Goal: Information Seeking & Learning: Learn about a topic

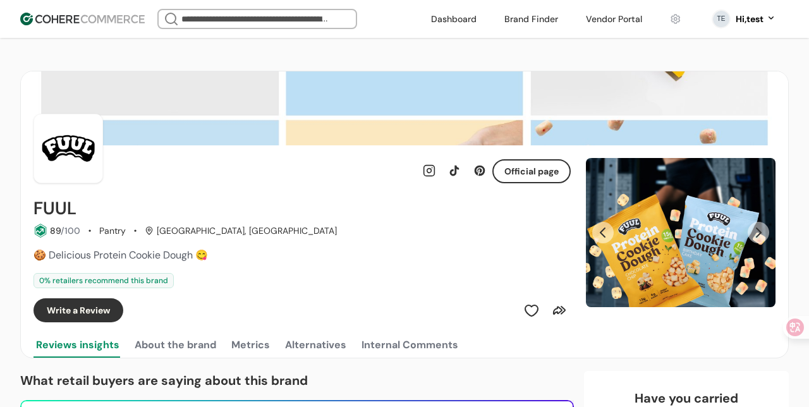
click at [56, 206] on h2 "FUUL" at bounding box center [54, 208] width 43 height 20
copy div "FUUL"
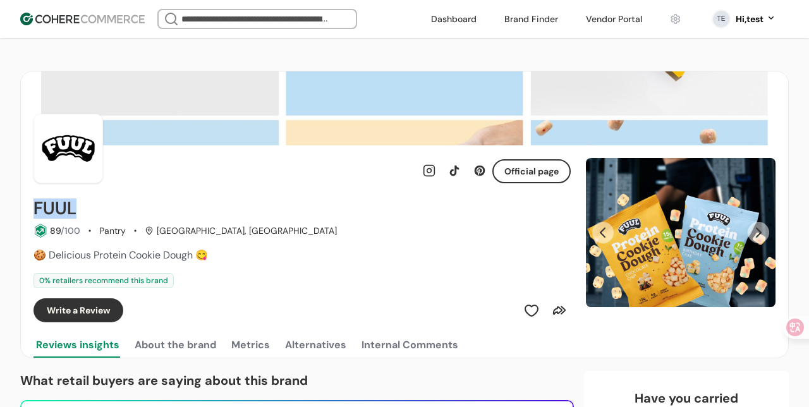
scroll to position [77, 0]
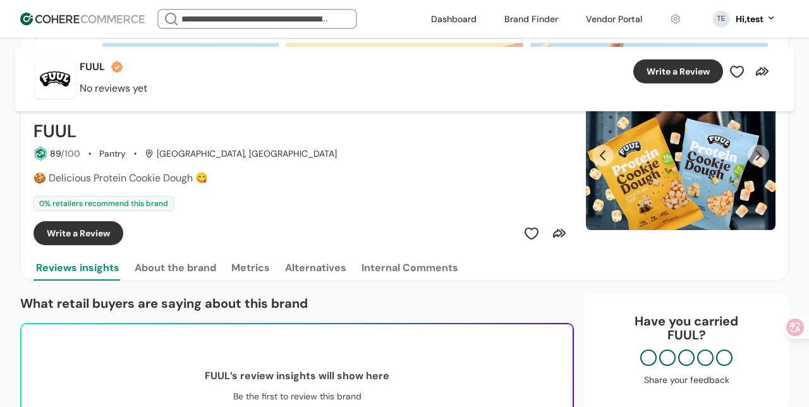
click at [341, 202] on div "0 % retailers recommend this brand" at bounding box center [301, 203] width 537 height 15
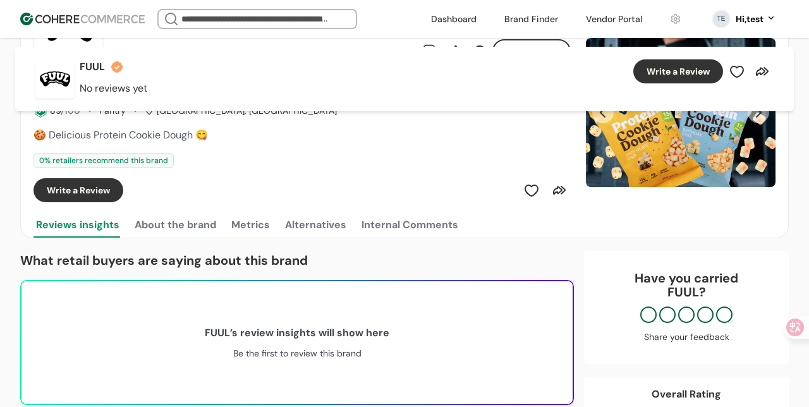
scroll to position [0, 0]
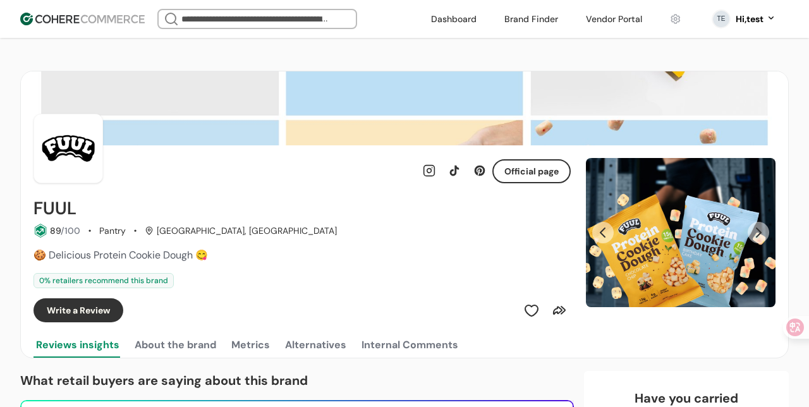
click at [526, 178] on link "button" at bounding box center [531, 170] width 76 height 21
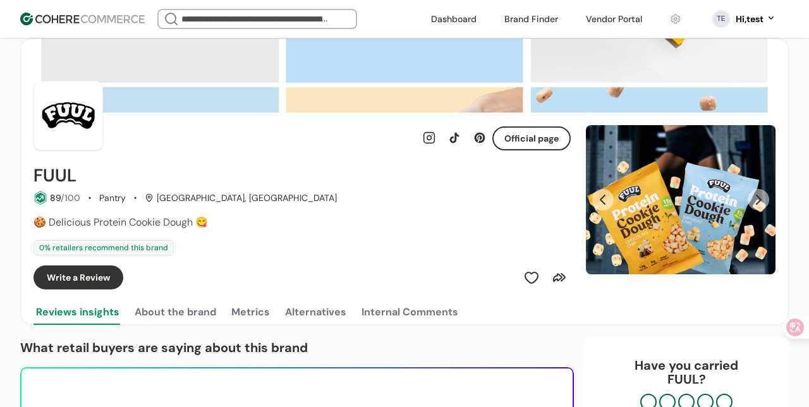
scroll to position [27, 0]
